Goal: Task Accomplishment & Management: Manage account settings

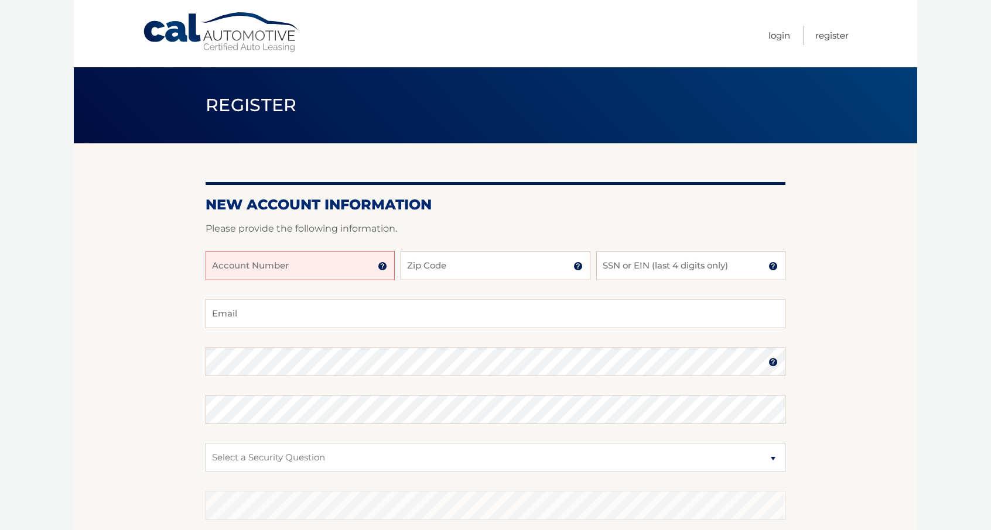
click at [330, 264] on input "Account Number" at bounding box center [299, 265] width 189 height 29
paste input "44456003766"
click at [266, 268] on input "44456003766" at bounding box center [299, 265] width 189 height 29
type input "44456003766"
click at [471, 271] on input "Zip Code" at bounding box center [494, 265] width 189 height 29
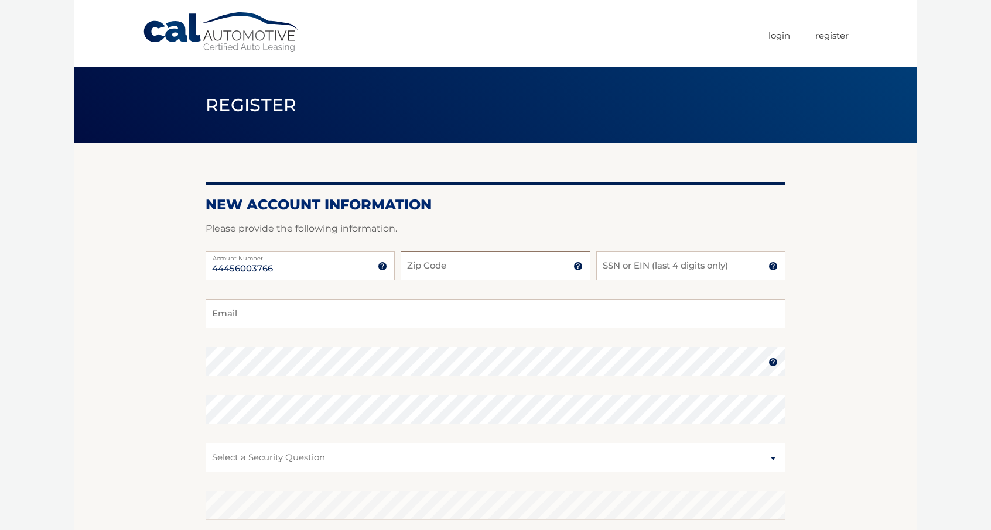
type input "33193"
click at [648, 268] on input "SSN or EIN (last 4 digits only)" at bounding box center [690, 265] width 189 height 29
type input "9282"
click at [312, 313] on input "Email" at bounding box center [495, 313] width 580 height 29
type input "[EMAIL_ADDRESS][DOMAIN_NAME]"
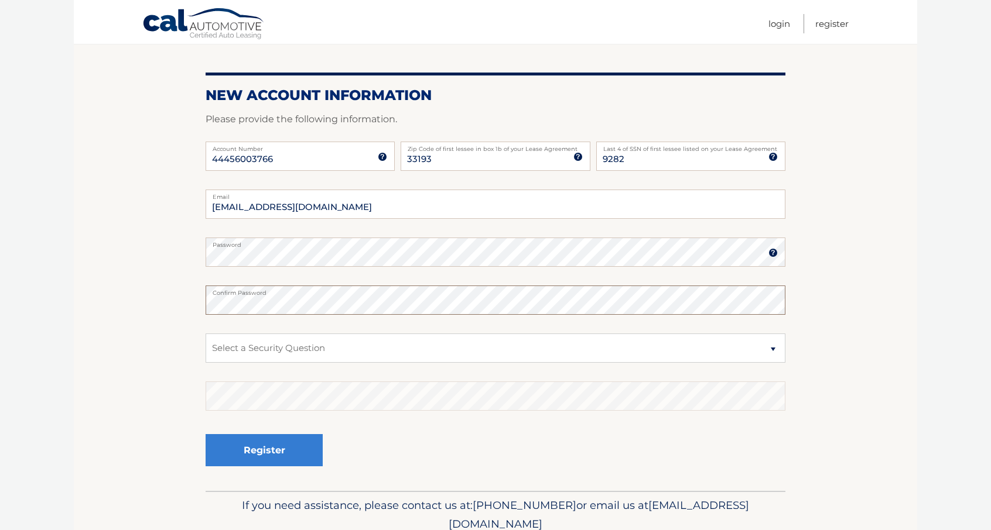
scroll to position [117, 0]
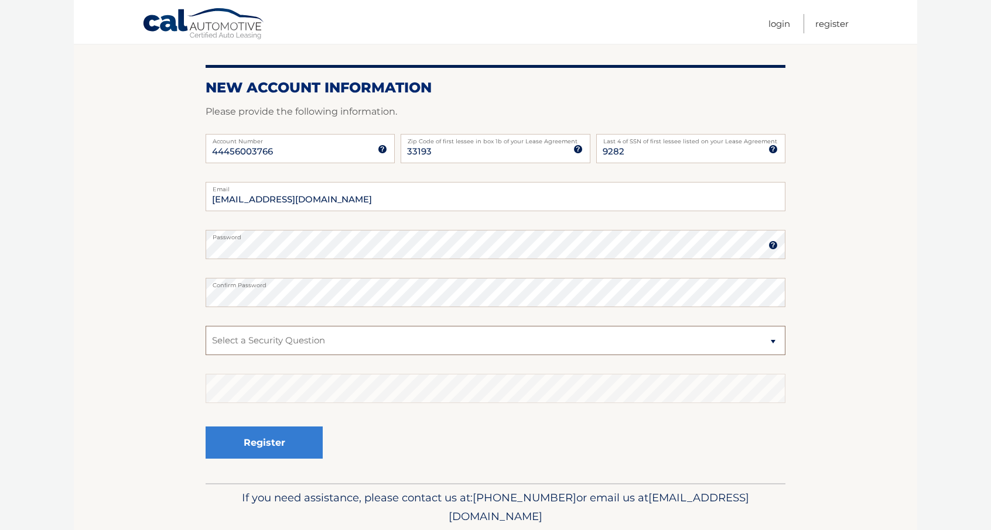
click at [276, 345] on select "Select a Security Question What was the name of your elementary school? What is…" at bounding box center [495, 340] width 580 height 29
select select "1"
click at [205, 326] on select "Select a Security Question What was the name of your elementary school? What is…" at bounding box center [495, 340] width 580 height 29
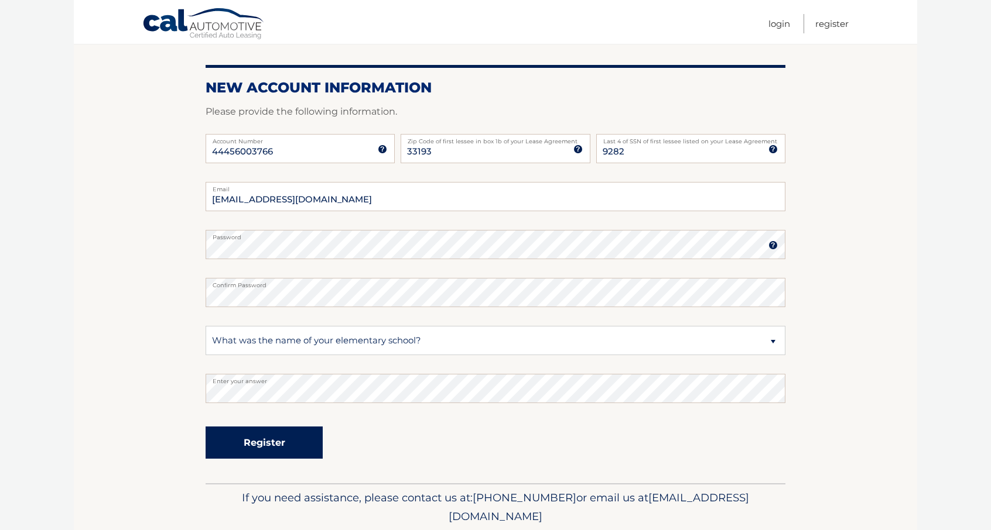
click at [261, 442] on button "Register" at bounding box center [263, 443] width 117 height 32
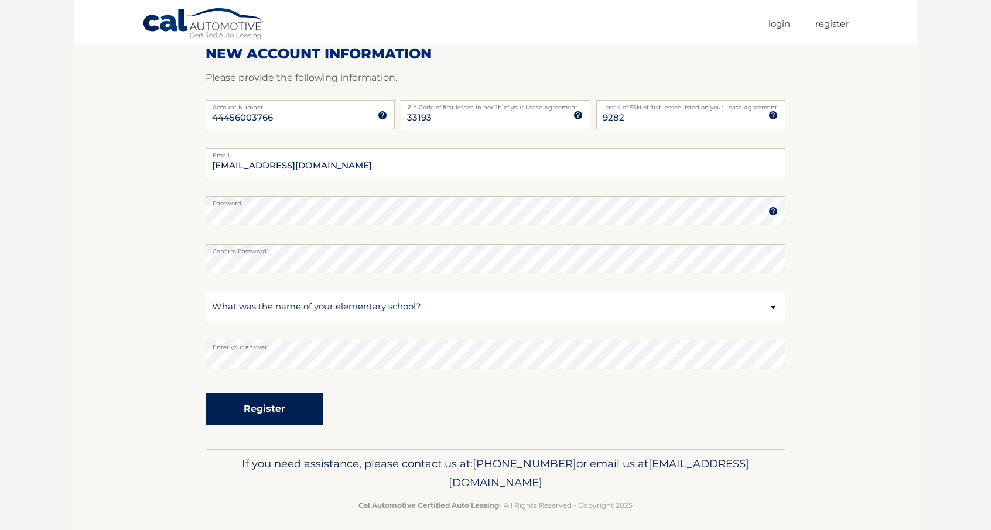
scroll to position [159, 0]
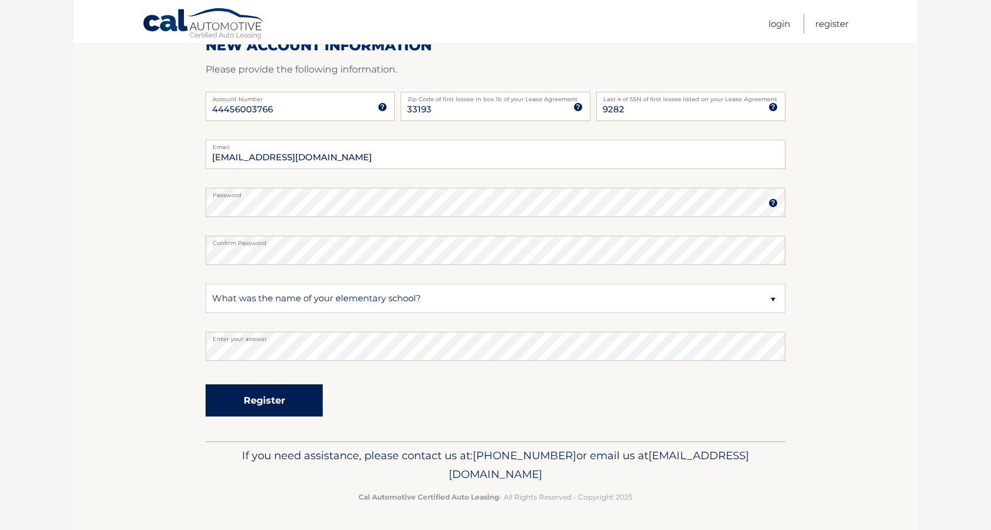
click at [264, 405] on button "Register" at bounding box center [263, 401] width 117 height 32
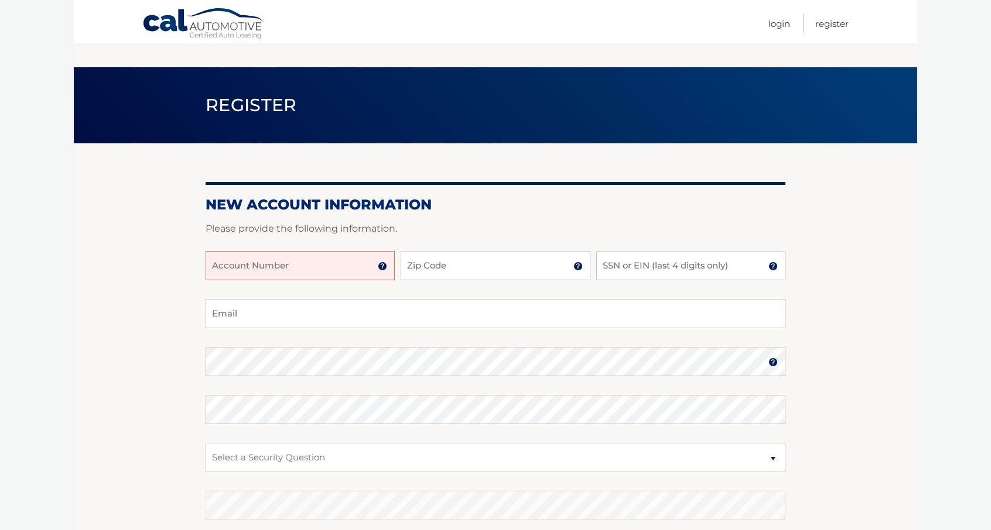
scroll to position [159, 0]
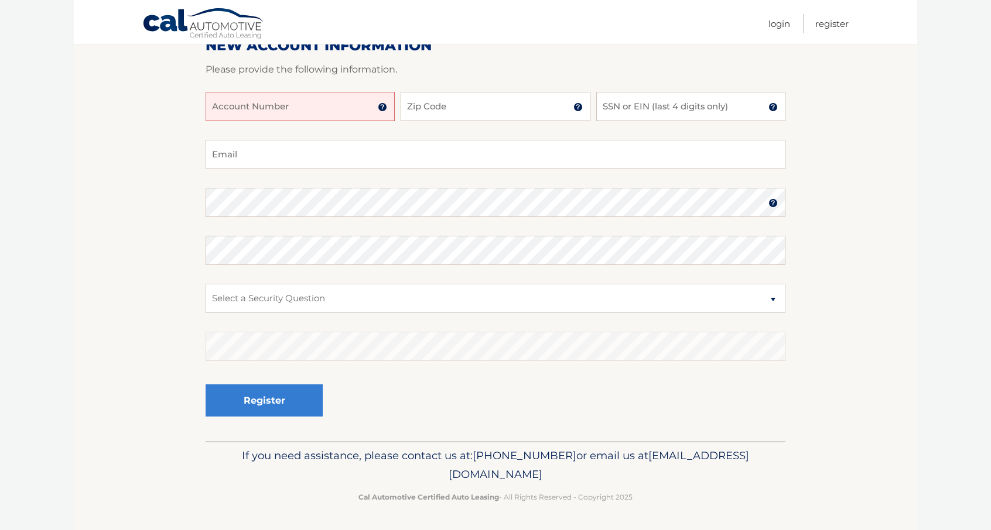
click at [292, 112] on input "Account Number" at bounding box center [299, 106] width 189 height 29
paste input "44456003766"
type input "44456003766"
click at [451, 105] on input "Zip Code" at bounding box center [494, 106] width 189 height 29
type input "33193"
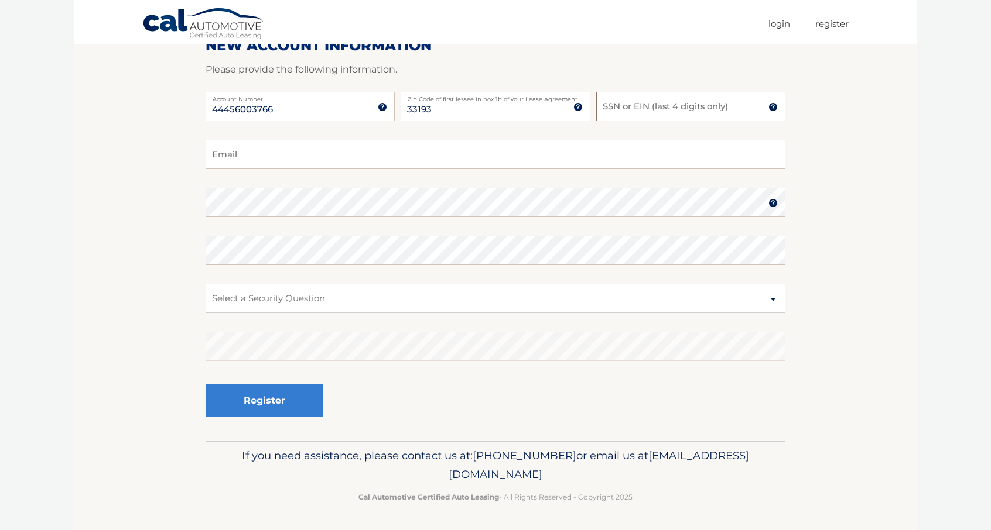
click at [710, 95] on input "SSN or EIN (last 4 digits only)" at bounding box center [690, 106] width 189 height 29
click at [702, 101] on input "SSN or EIN (last 4 digits only)" at bounding box center [690, 106] width 189 height 29
type input "9282"
click at [334, 149] on input "Email" at bounding box center [495, 154] width 580 height 29
click at [320, 158] on input "Email" at bounding box center [495, 154] width 580 height 29
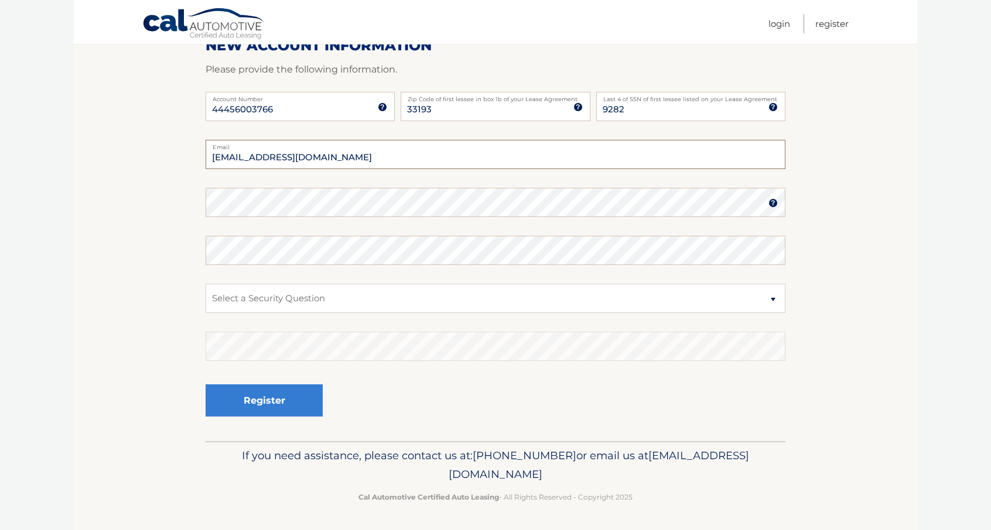
type input "[EMAIL_ADDRESS][DOMAIN_NAME]"
click at [772, 207] on img at bounding box center [772, 202] width 9 height 9
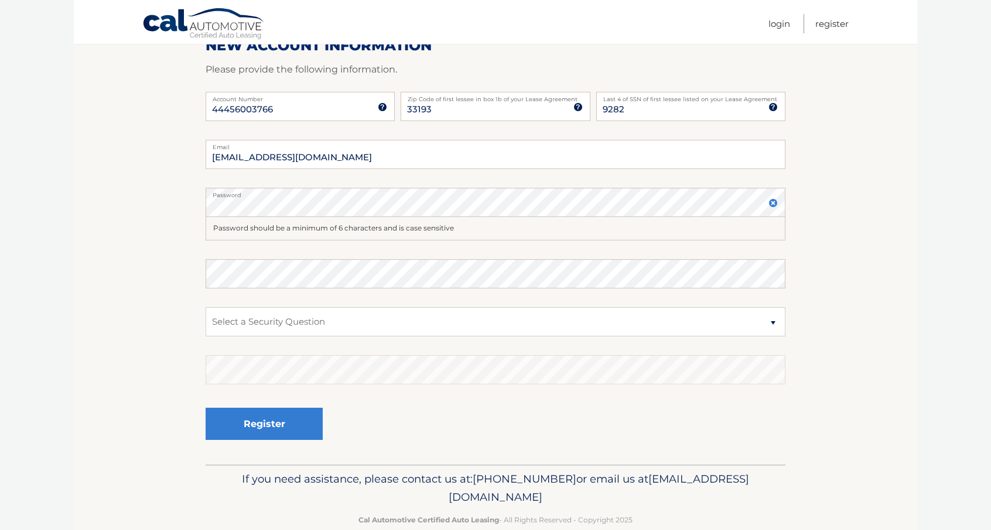
click at [769, 207] on img at bounding box center [772, 202] width 9 height 9
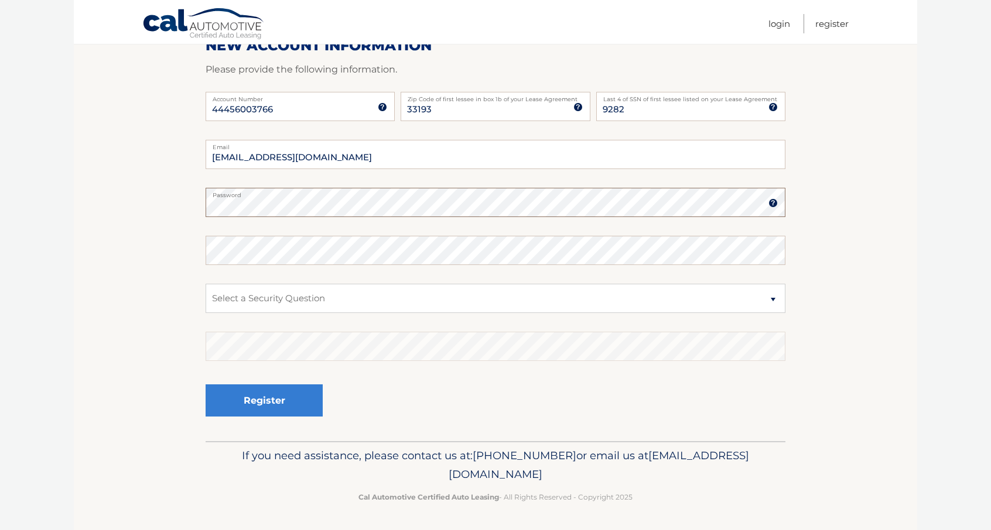
click at [162, 211] on section "New Account Information Please provide the following information. 44456003766 A…" at bounding box center [495, 212] width 843 height 457
click at [174, 213] on section "New Account Information Please provide the following information. 44456003766 A…" at bounding box center [495, 212] width 843 height 457
click at [237, 294] on select "Select a Security Question What was the name of your elementary school? What is…" at bounding box center [495, 298] width 580 height 29
select select "1"
click at [205, 284] on select "Select a Security Question What was the name of your elementary school? What is…" at bounding box center [495, 298] width 580 height 29
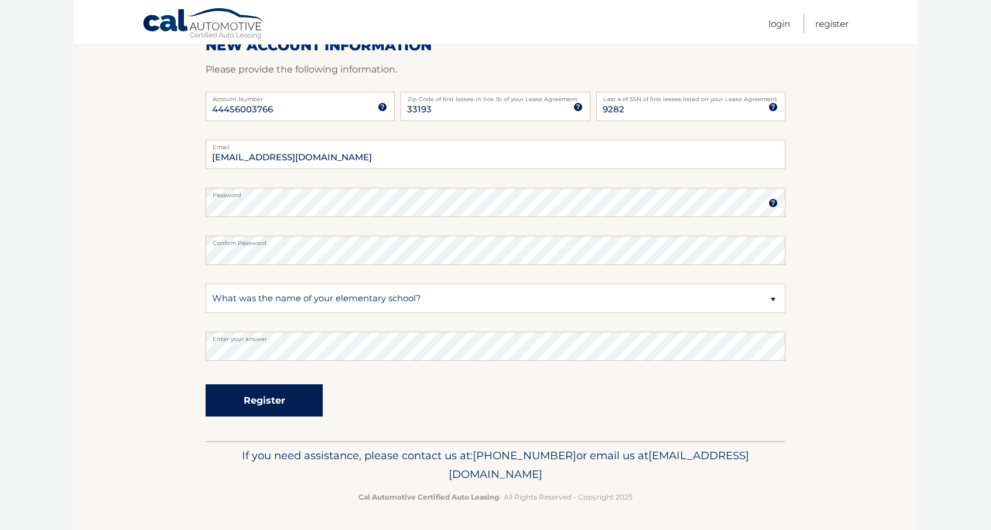
click at [294, 403] on button "Register" at bounding box center [263, 401] width 117 height 32
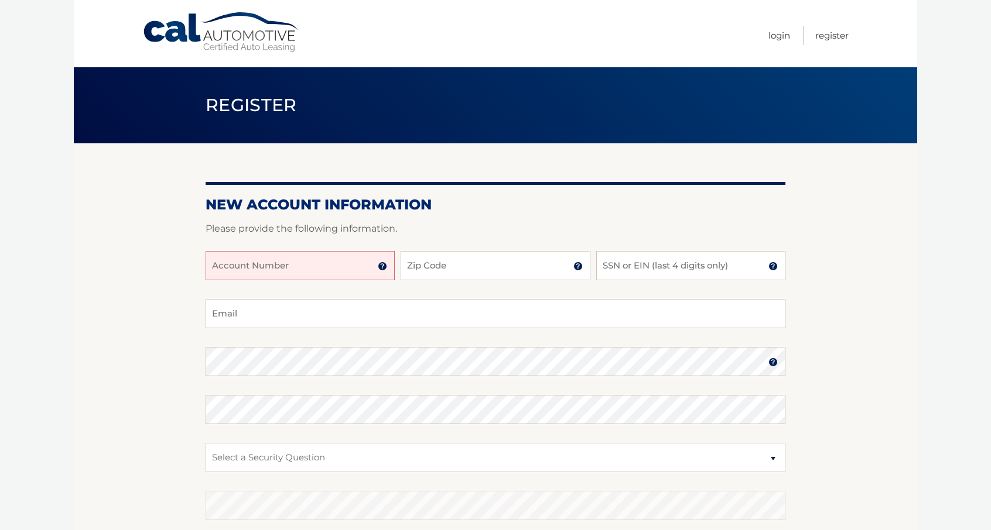
click at [289, 267] on input "Account Number" at bounding box center [299, 265] width 189 height 29
paste input "44456003766"
type input "44456003766"
click at [441, 263] on input "Zip Code" at bounding box center [494, 265] width 189 height 29
type input "33193"
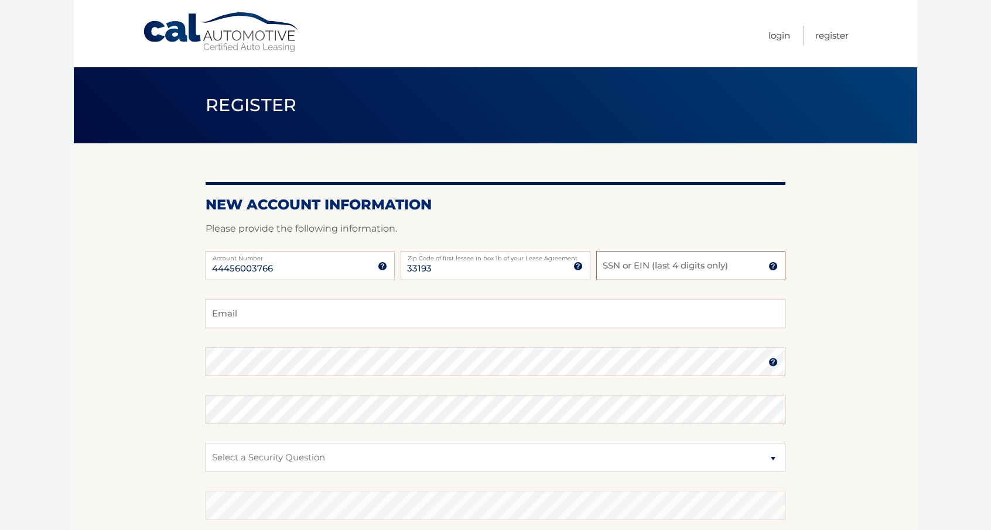
click at [662, 269] on input "SSN or EIN (last 4 digits only)" at bounding box center [690, 265] width 189 height 29
type input "9282"
click at [282, 307] on input "Email" at bounding box center [495, 313] width 580 height 29
type input "[EMAIL_ADDRESS][DOMAIN_NAME]"
click at [255, 457] on select "Select a Security Question What was the name of your elementary school? What is…" at bounding box center [495, 457] width 580 height 29
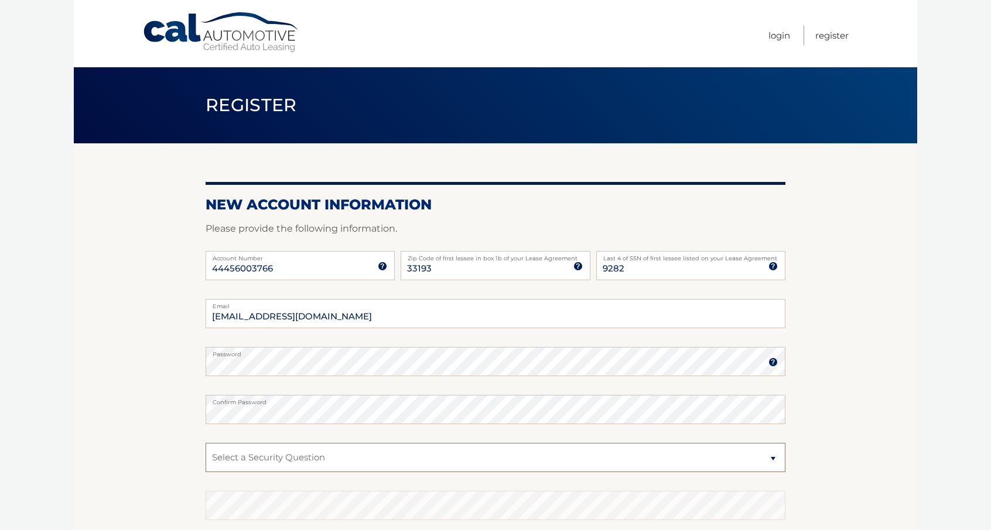
select select "1"
click at [205, 443] on select "Select a Security Question What was the name of your elementary school? What is…" at bounding box center [495, 457] width 580 height 29
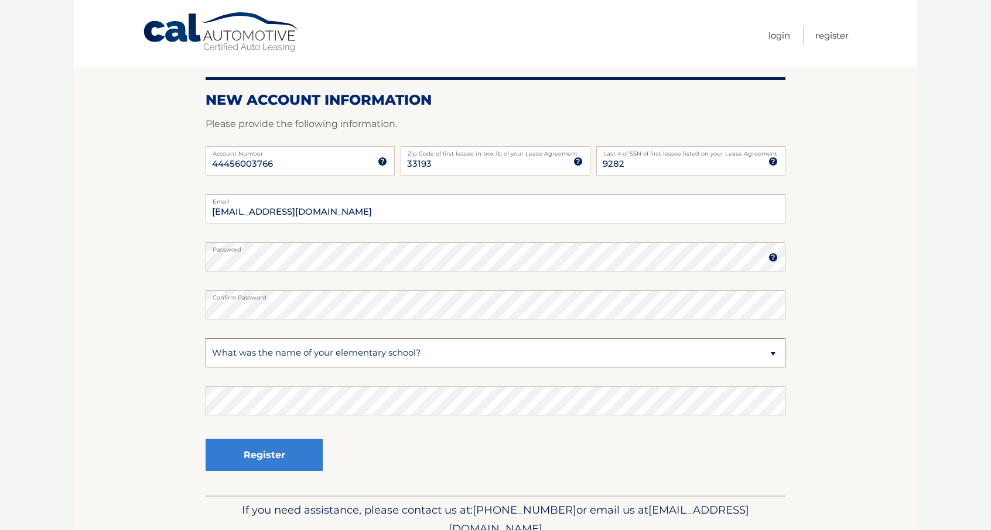
scroll to position [117, 0]
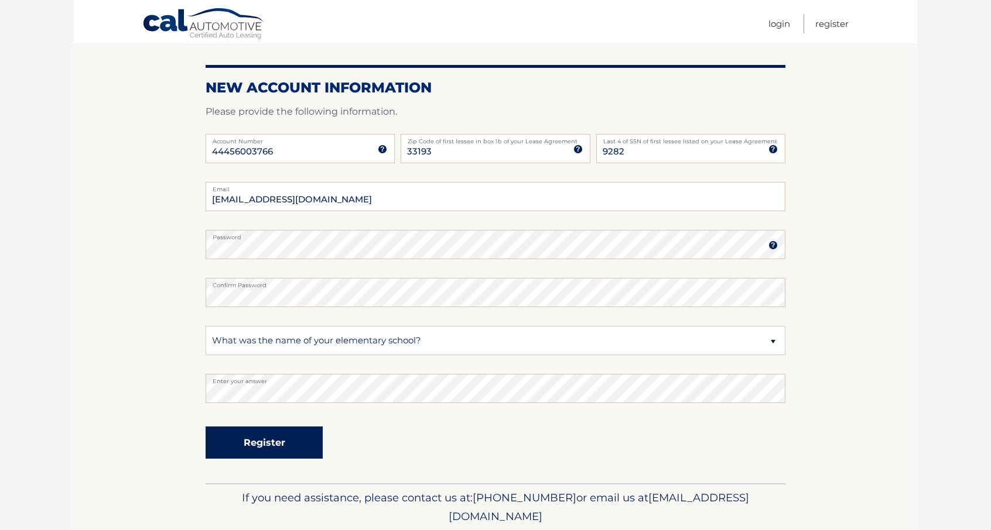
click at [286, 436] on button "Register" at bounding box center [263, 443] width 117 height 32
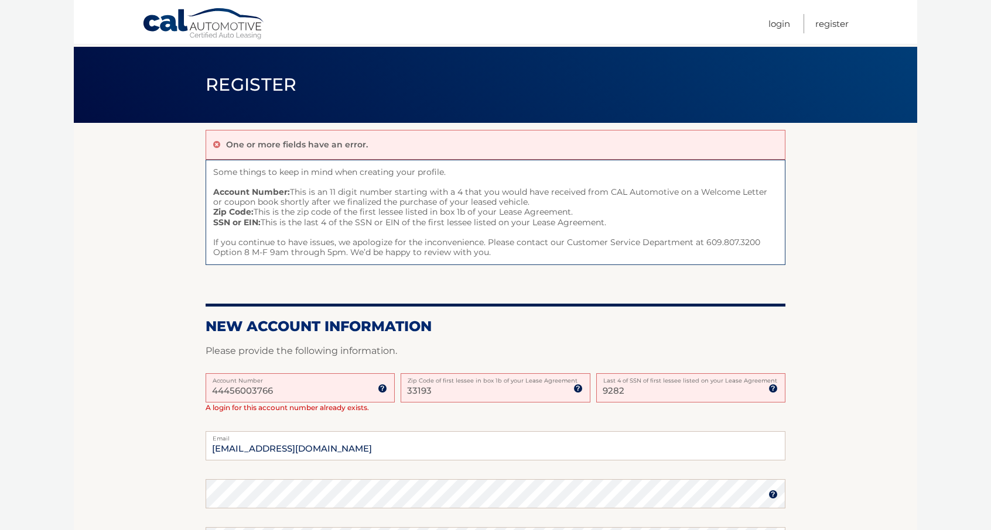
scroll to position [18, 0]
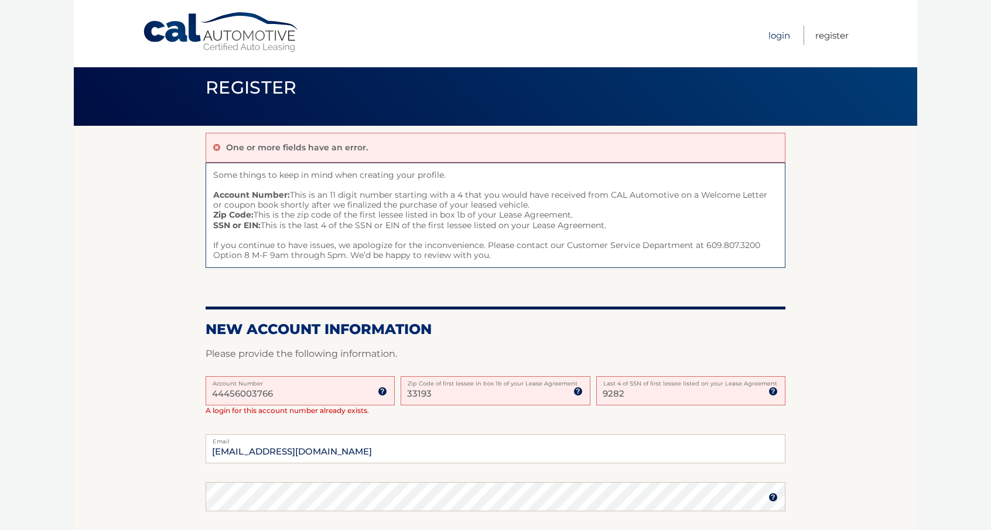
click at [780, 37] on link "Login" at bounding box center [779, 35] width 22 height 19
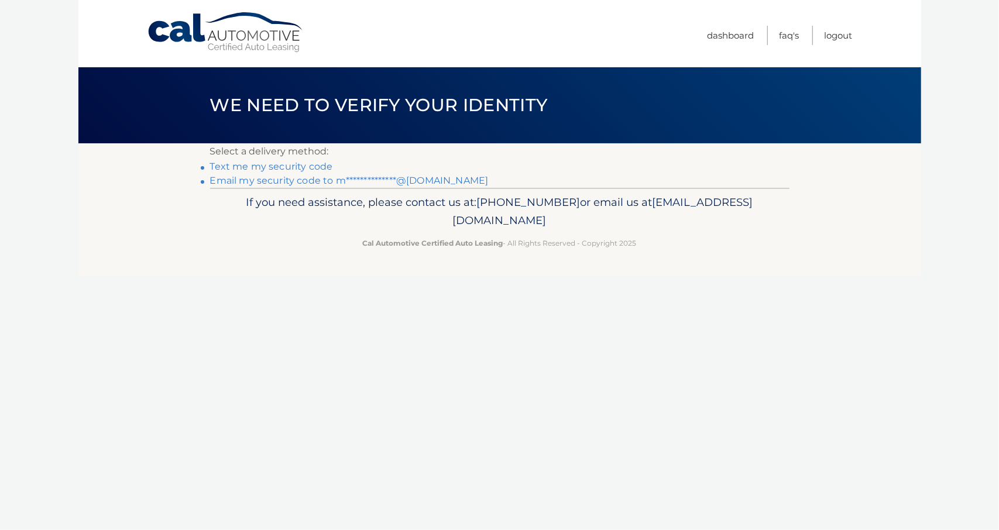
click at [268, 168] on link "Text me my security code" at bounding box center [271, 166] width 123 height 11
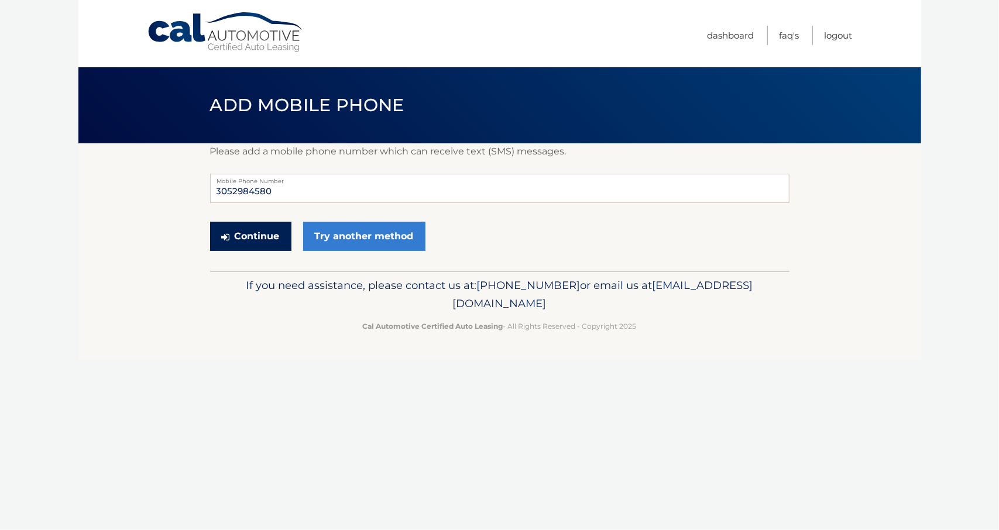
click at [246, 234] on button "Continue" at bounding box center [250, 236] width 81 height 29
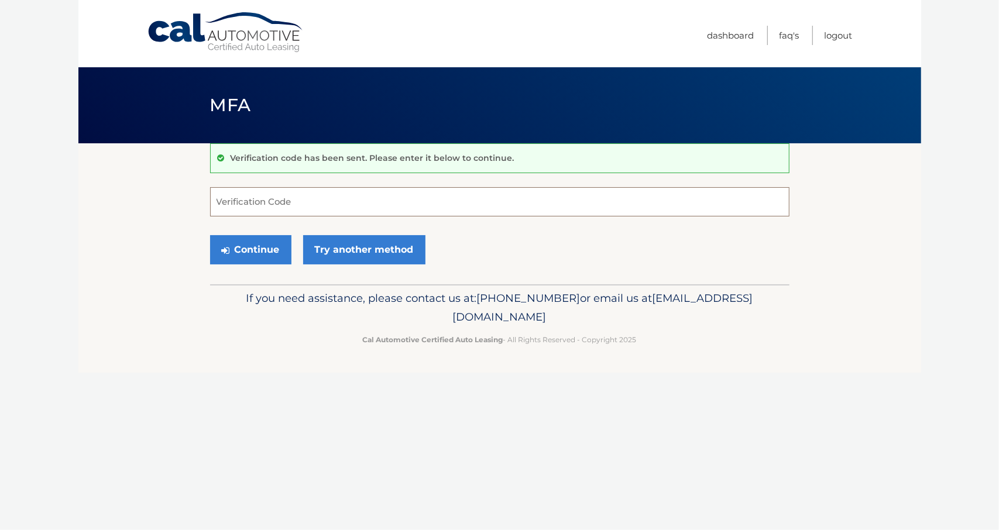
click at [270, 195] on input "Verification Code" at bounding box center [500, 201] width 580 height 29
type input "511547"
click at [256, 253] on button "Continue" at bounding box center [250, 249] width 81 height 29
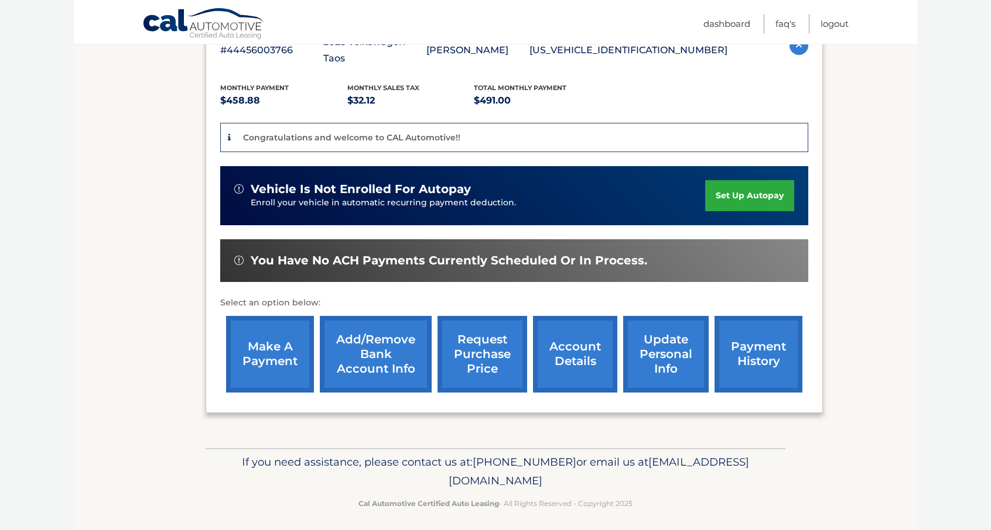
scroll to position [238, 0]
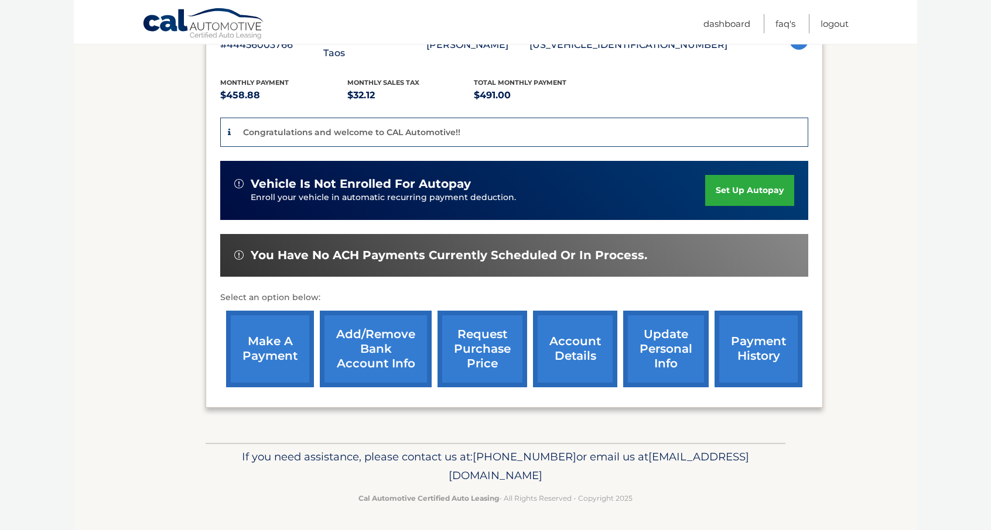
click at [762, 357] on link "payment history" at bounding box center [758, 349] width 88 height 77
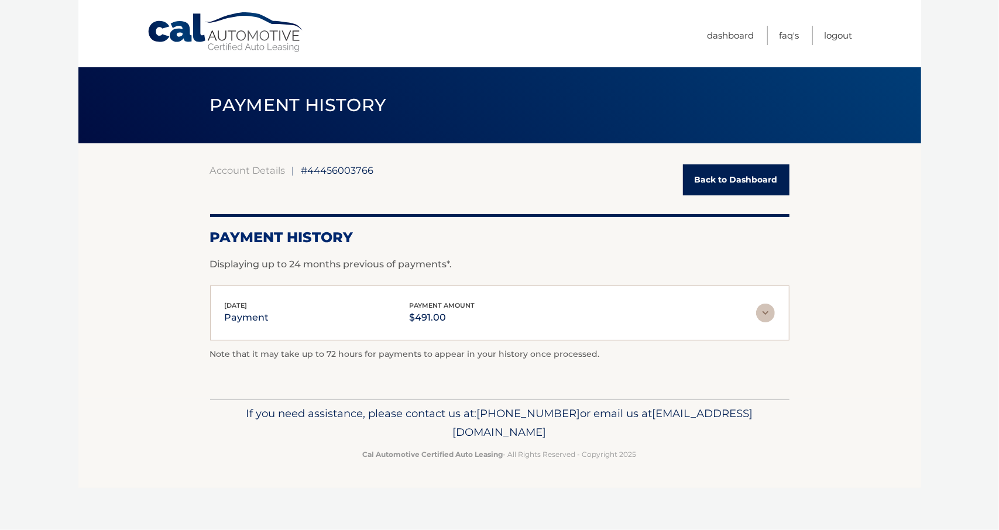
click at [723, 183] on link "Back to Dashboard" at bounding box center [736, 180] width 107 height 31
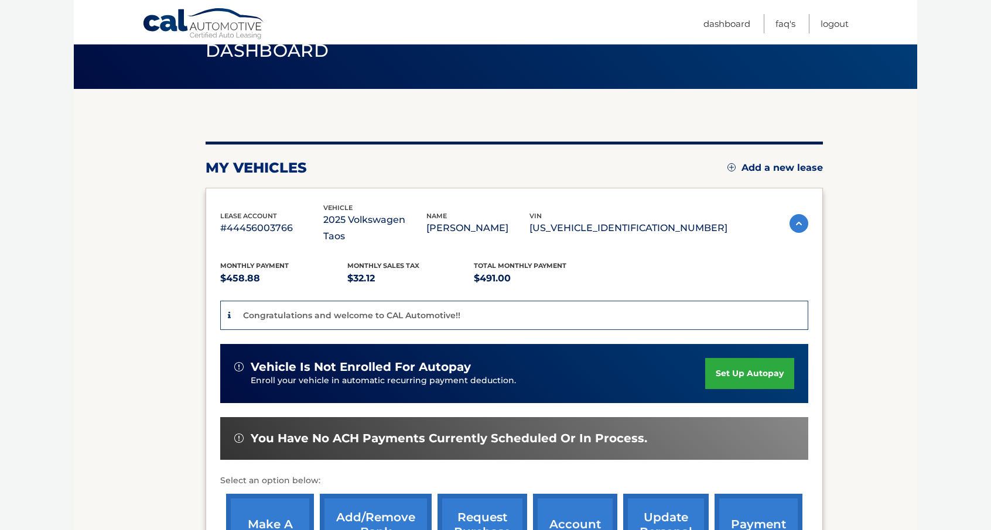
scroll to position [59, 0]
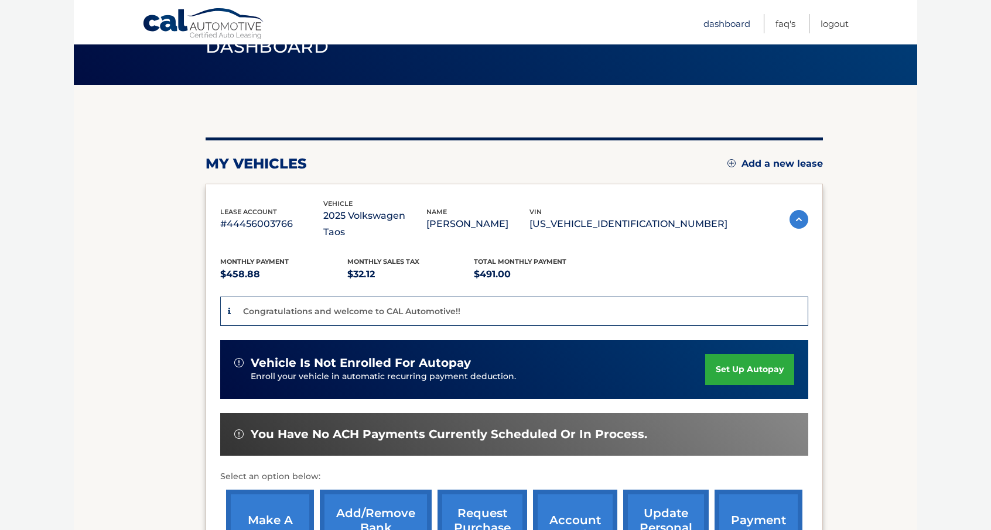
click at [729, 22] on link "Dashboard" at bounding box center [726, 23] width 47 height 19
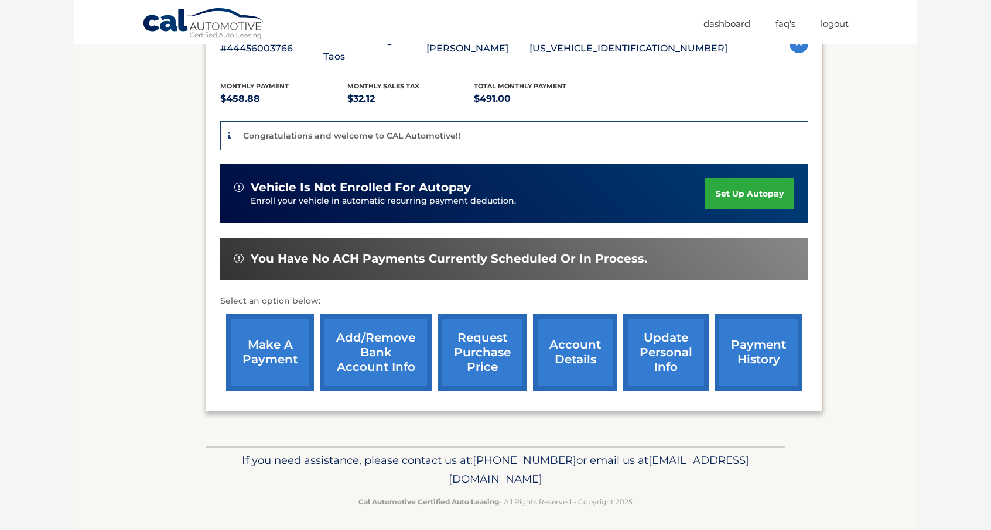
scroll to position [238, 0]
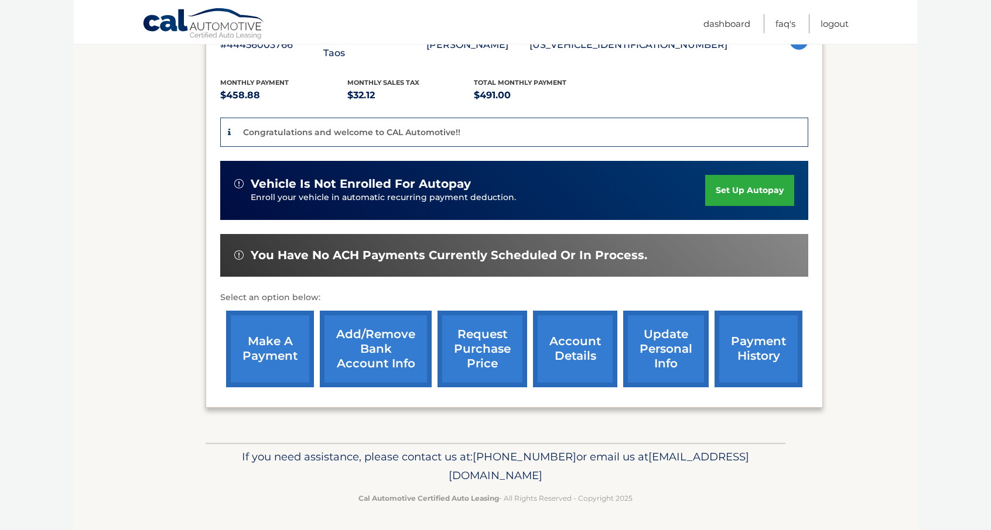
click at [573, 362] on link "account details" at bounding box center [575, 349] width 84 height 77
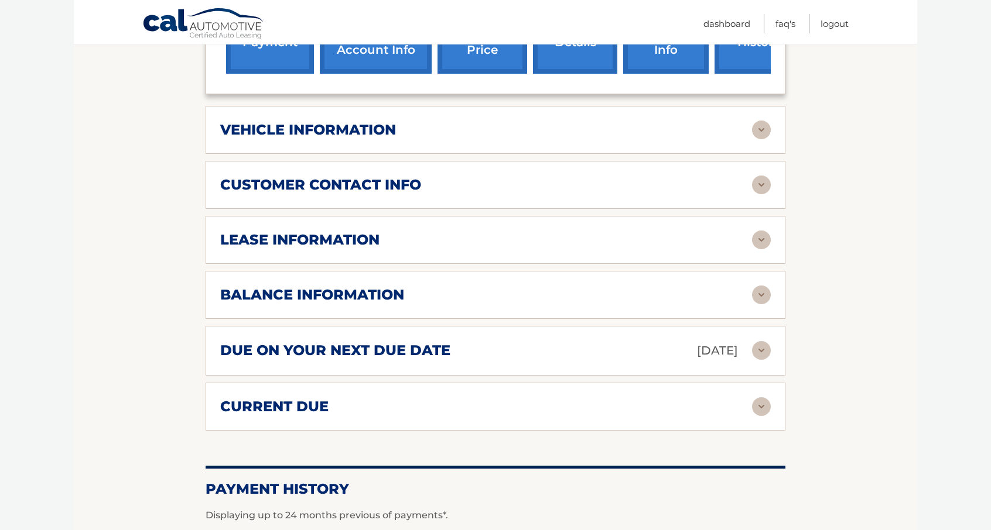
scroll to position [527, 0]
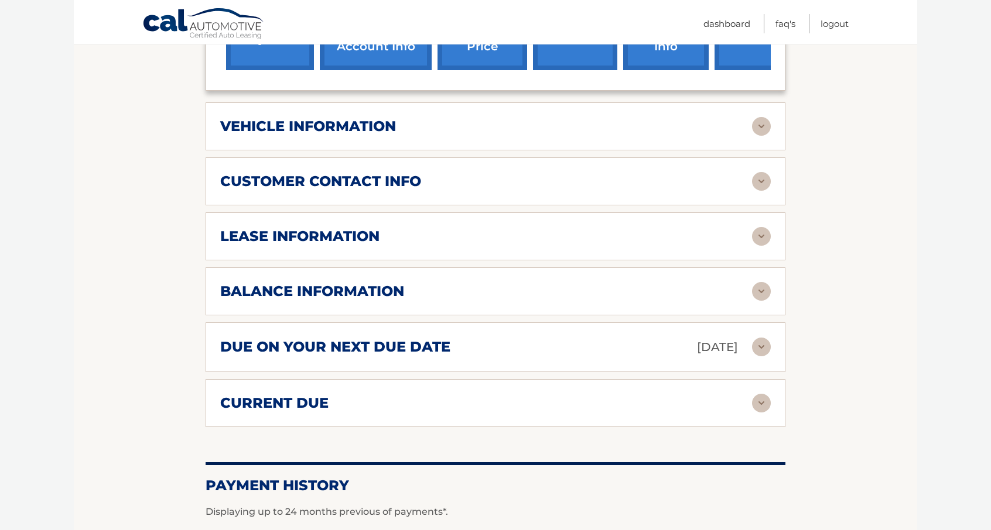
click at [762, 341] on img at bounding box center [761, 347] width 19 height 19
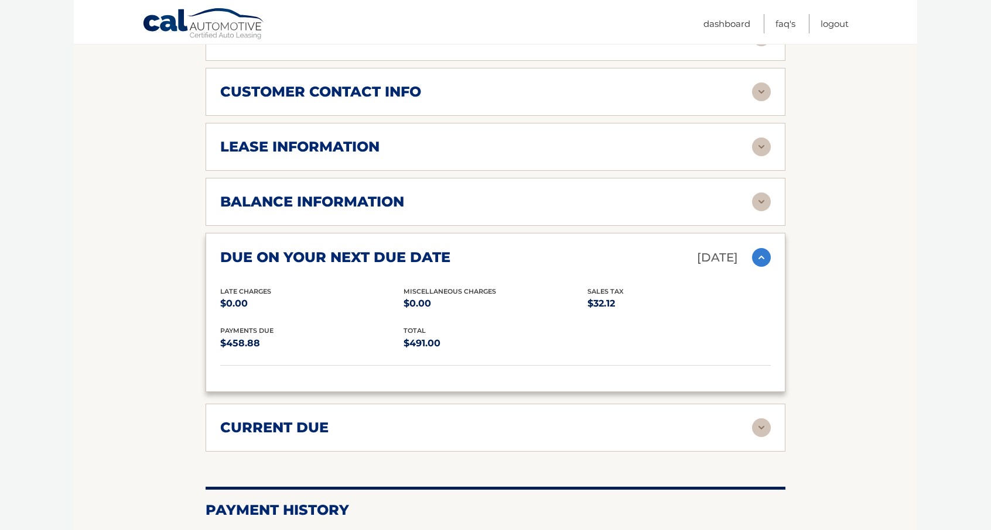
scroll to position [644, 0]
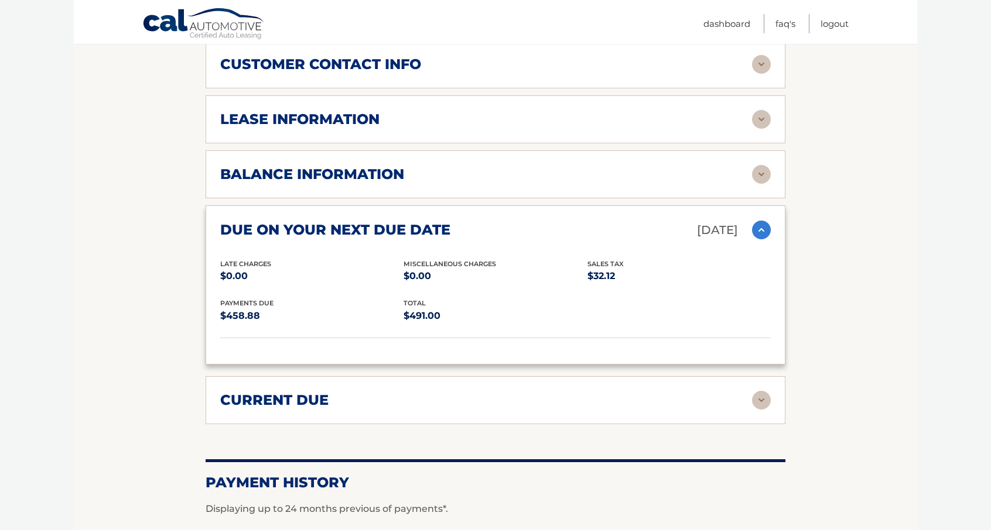
click at [765, 396] on img at bounding box center [761, 400] width 19 height 19
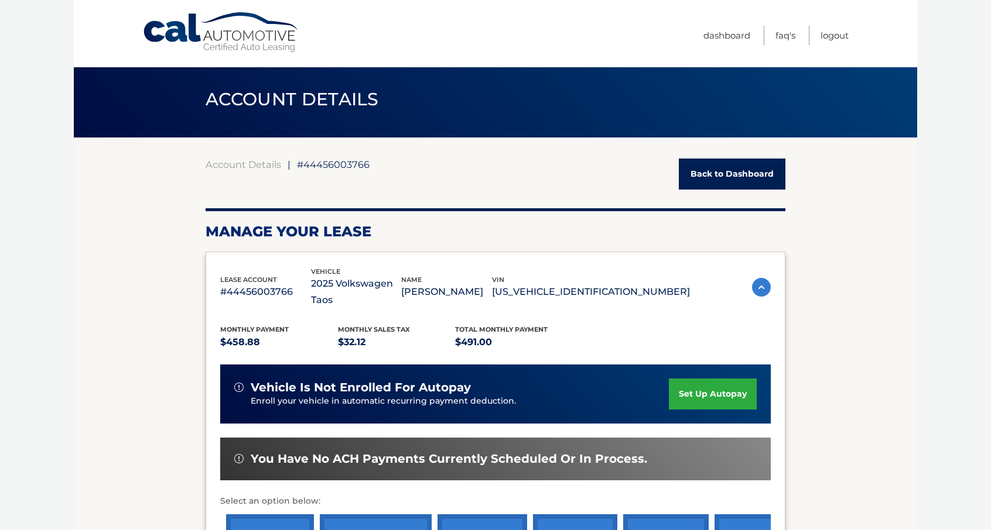
scroll to position [0, 0]
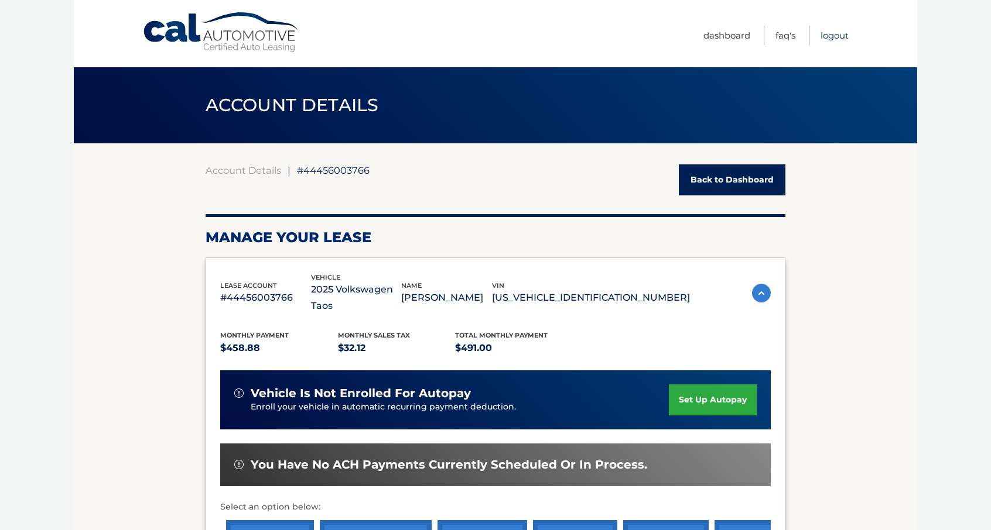
click at [835, 34] on link "Logout" at bounding box center [834, 35] width 28 height 19
